Goal: Task Accomplishment & Management: Manage account settings

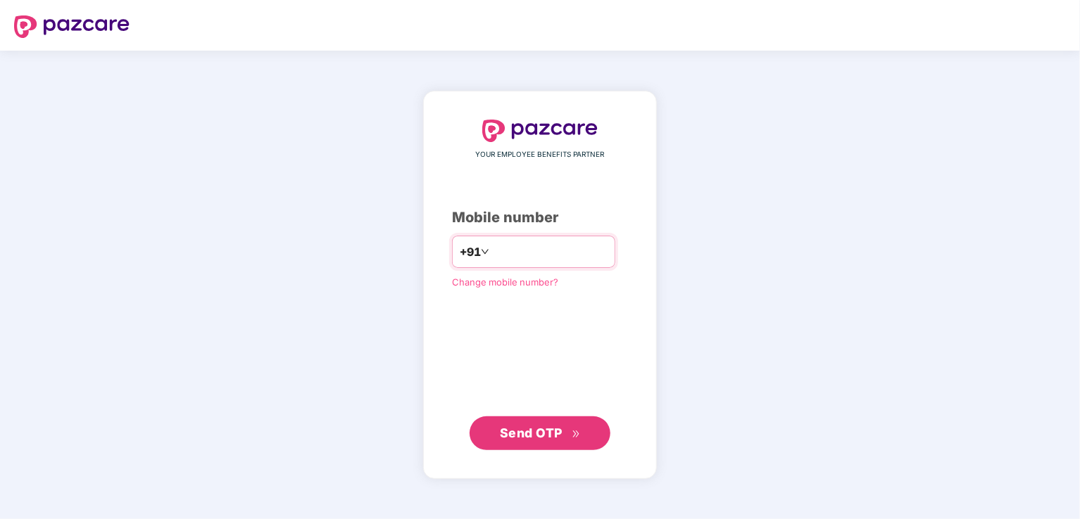
click at [510, 250] on input "number" at bounding box center [549, 252] width 115 height 23
type input "**********"
click at [546, 424] on span "Send OTP" at bounding box center [540, 434] width 81 height 20
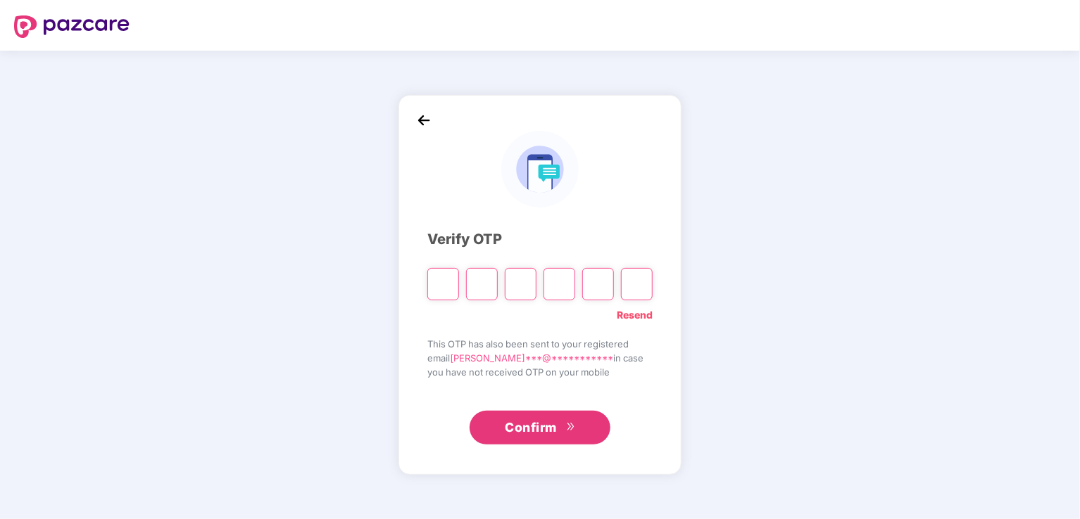
type input "*"
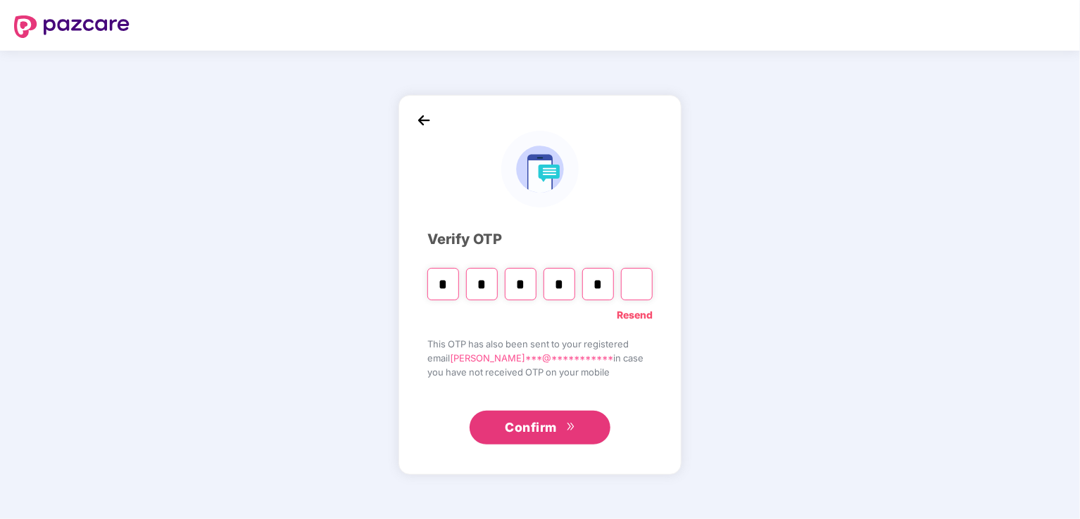
type input "*"
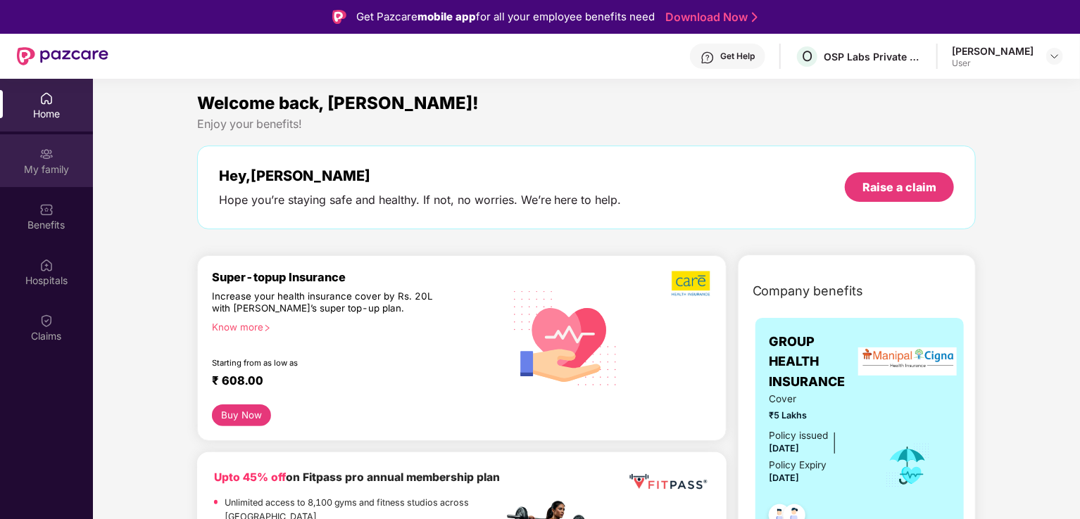
click at [53, 165] on div "My family" at bounding box center [46, 170] width 93 height 14
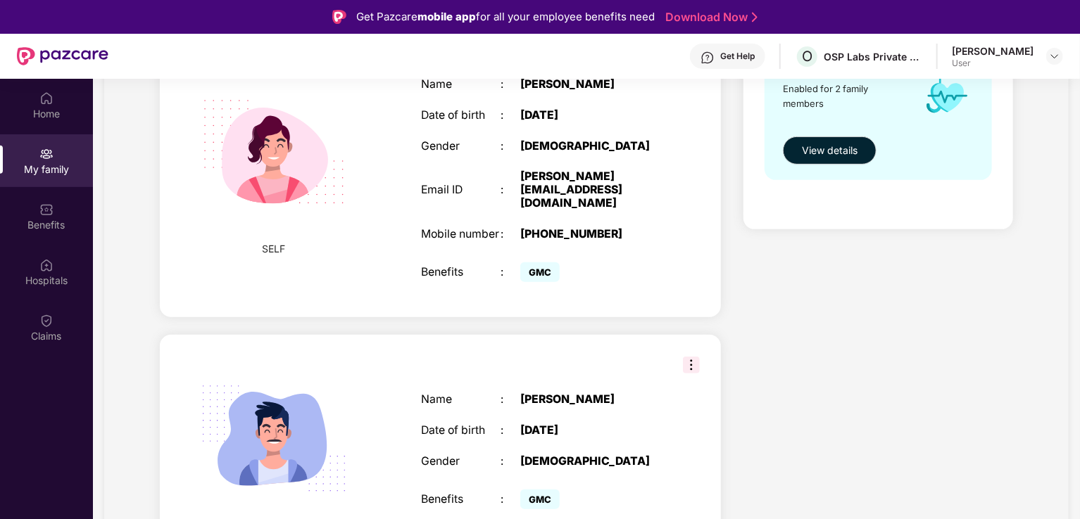
scroll to position [286, 0]
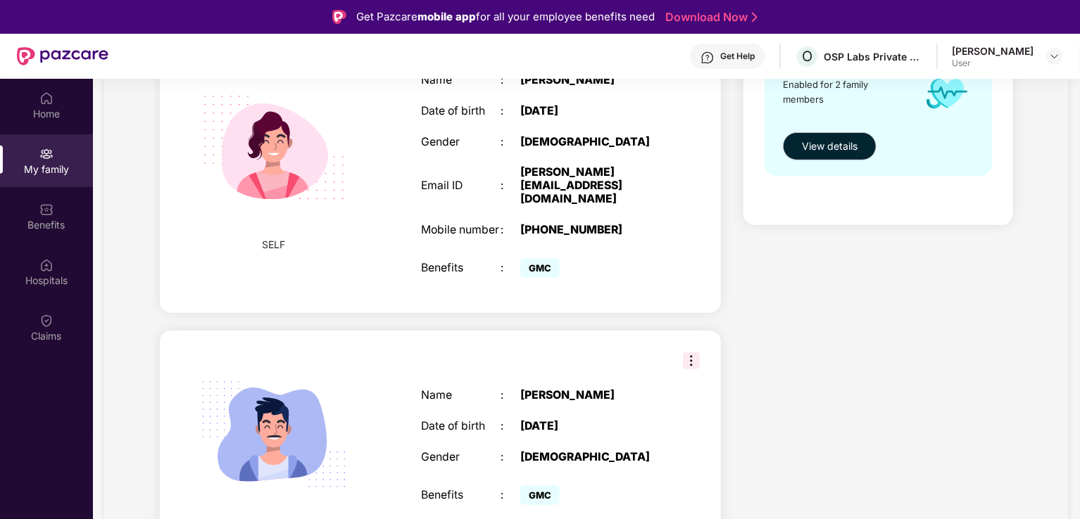
drag, startPoint x: 694, startPoint y: 332, endPoint x: 709, endPoint y: 378, distance: 48.3
click at [694, 353] on img at bounding box center [691, 361] width 17 height 17
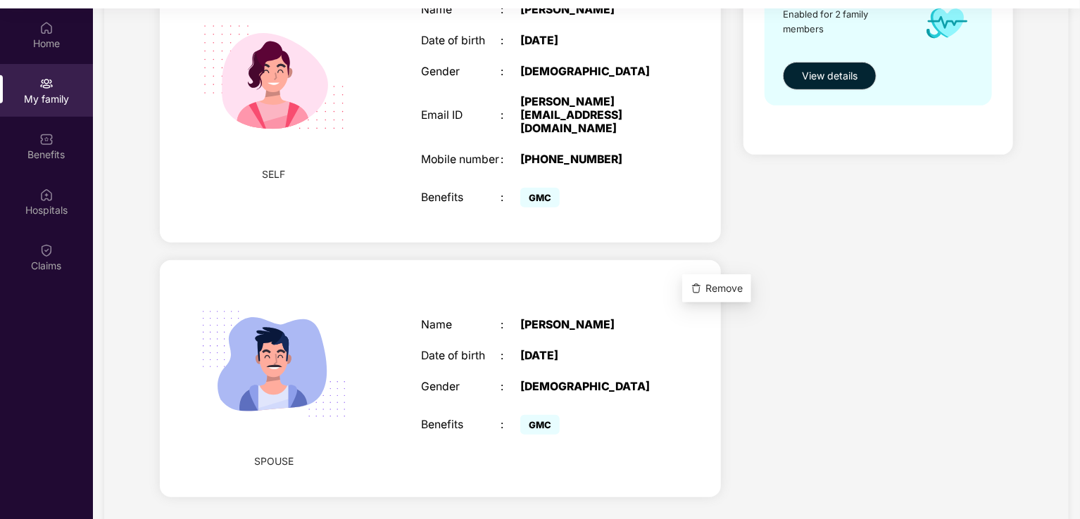
scroll to position [215, 0]
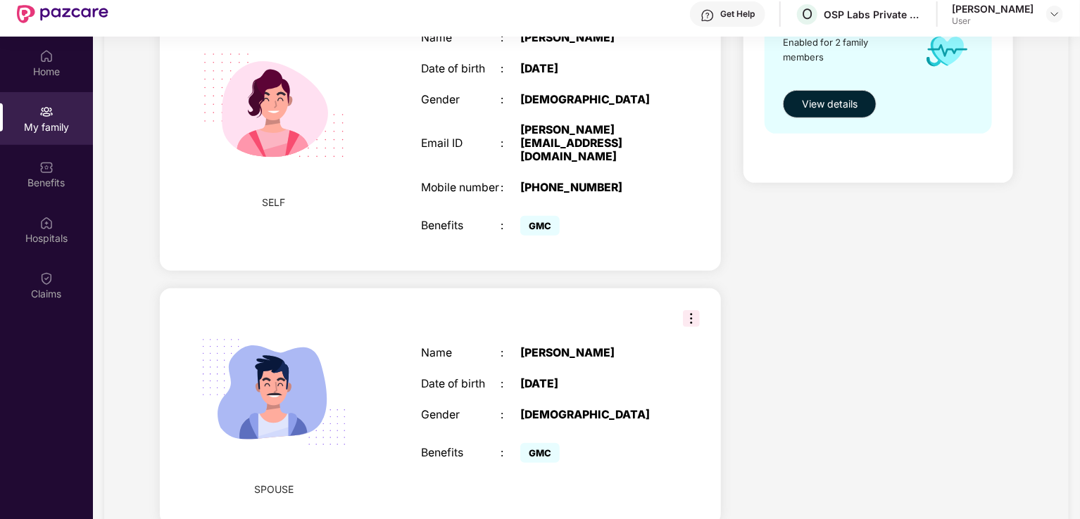
scroll to position [79, 0]
